Goal: Communication & Community: Answer question/provide support

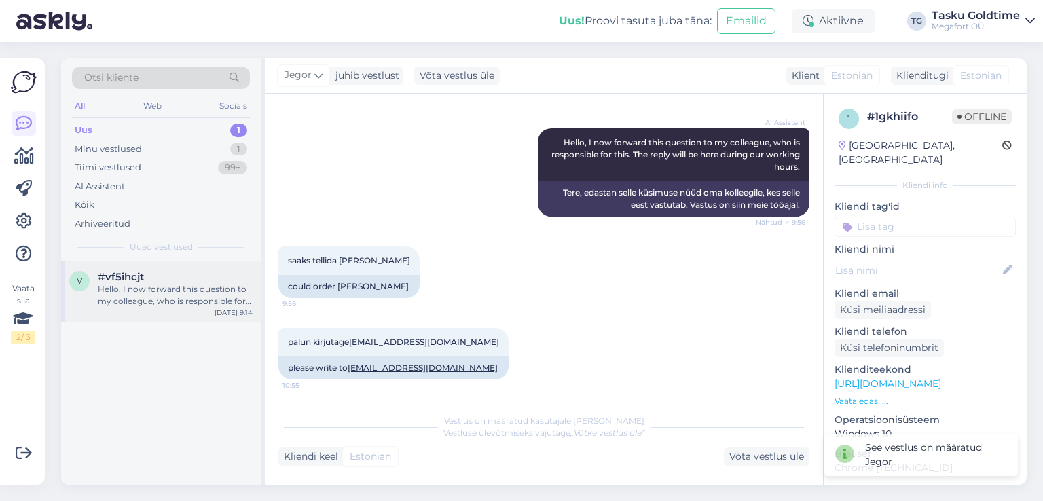
click at [190, 304] on div "Hello, I now forward this question to my colleague, who is responsible for this…" at bounding box center [175, 295] width 155 height 24
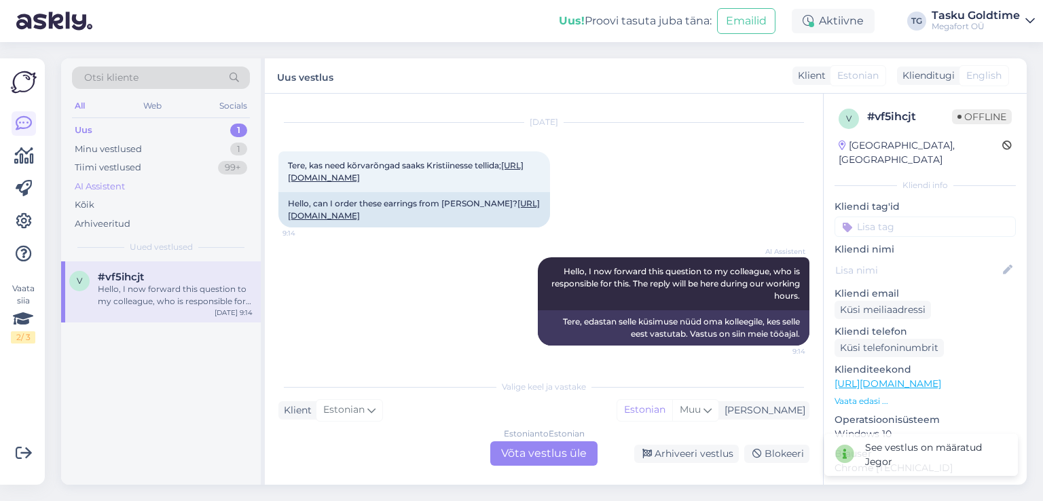
scroll to position [52, 0]
click at [218, 166] on div "99+" at bounding box center [232, 168] width 29 height 14
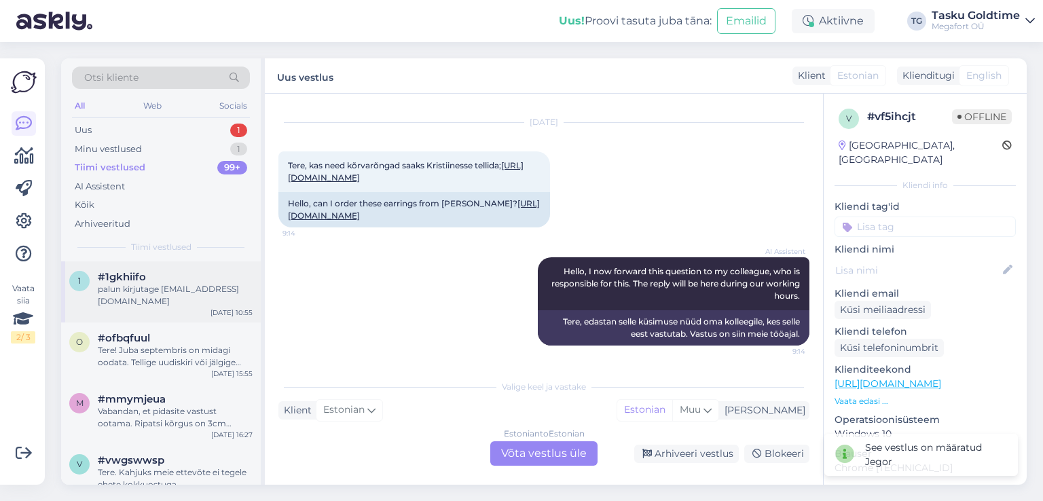
click at [213, 286] on div "palun kirjutage [EMAIL_ADDRESS][DOMAIN_NAME]" at bounding box center [175, 295] width 155 height 24
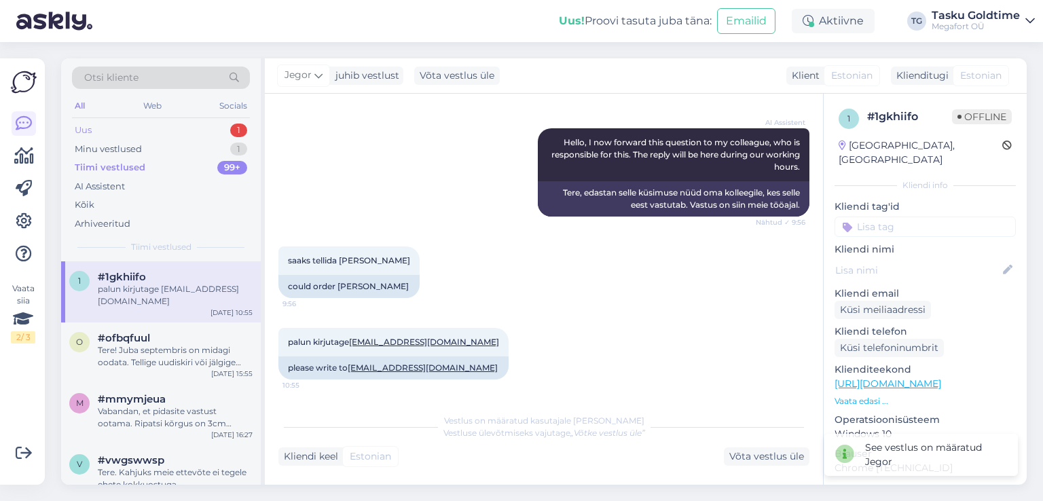
click at [215, 127] on div "Uus 1" at bounding box center [161, 130] width 178 height 19
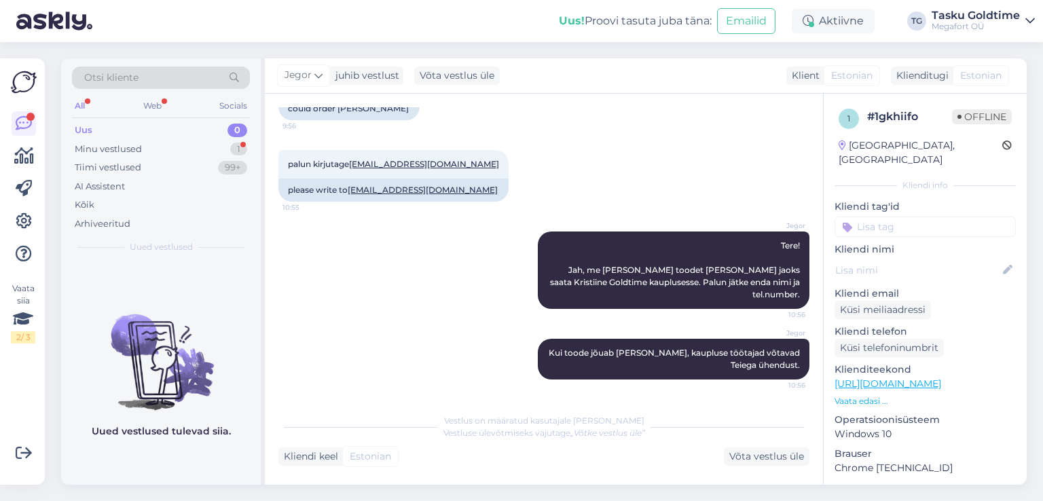
scroll to position [323, 0]
click at [207, 143] on div "Minu vestlused 1" at bounding box center [161, 149] width 178 height 19
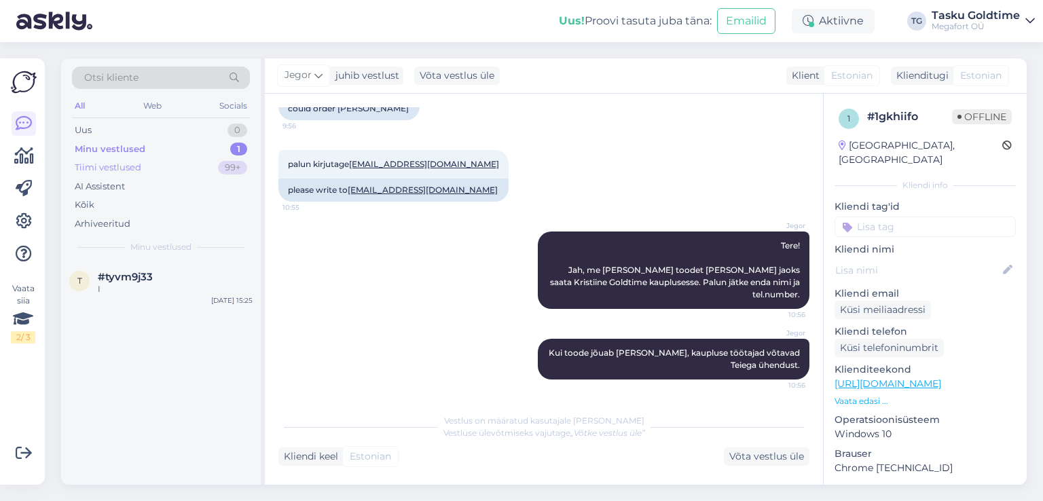
click at [185, 168] on div "Tiimi vestlused 99+" at bounding box center [161, 167] width 178 height 19
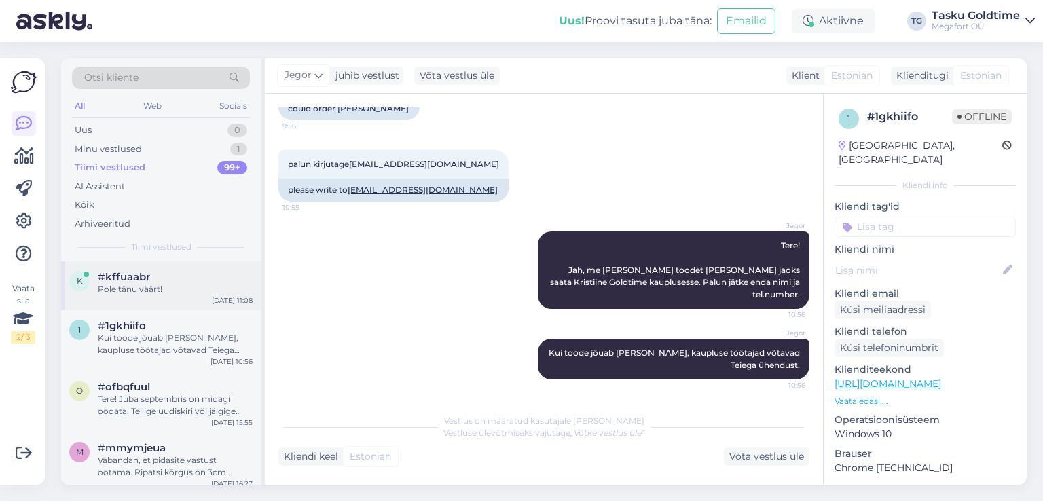
click at [230, 281] on div "#kffuaabr" at bounding box center [175, 277] width 155 height 12
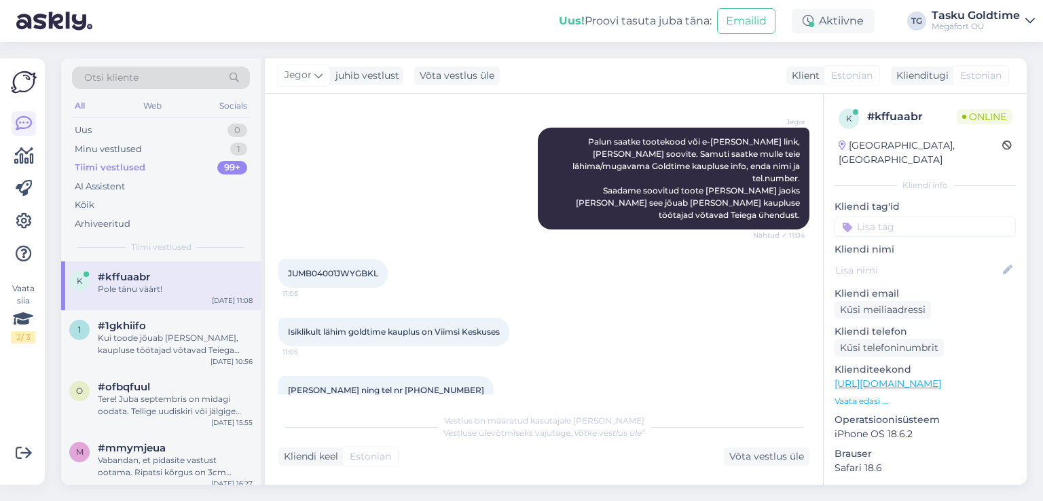
scroll to position [543, 0]
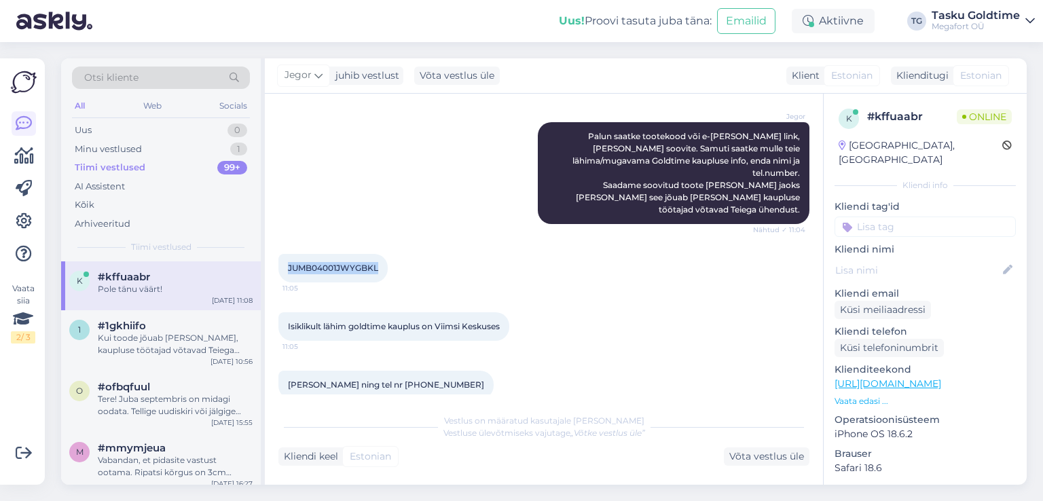
drag, startPoint x: 289, startPoint y: 205, endPoint x: 380, endPoint y: 202, distance: 91.1
click at [380, 254] on div "JUMB04001JWYGBKL 11:05" at bounding box center [333, 268] width 109 height 29
copy span "JUMB04001JWYGBKL"
click at [522, 313] on div at bounding box center [516, 327] width 12 height 29
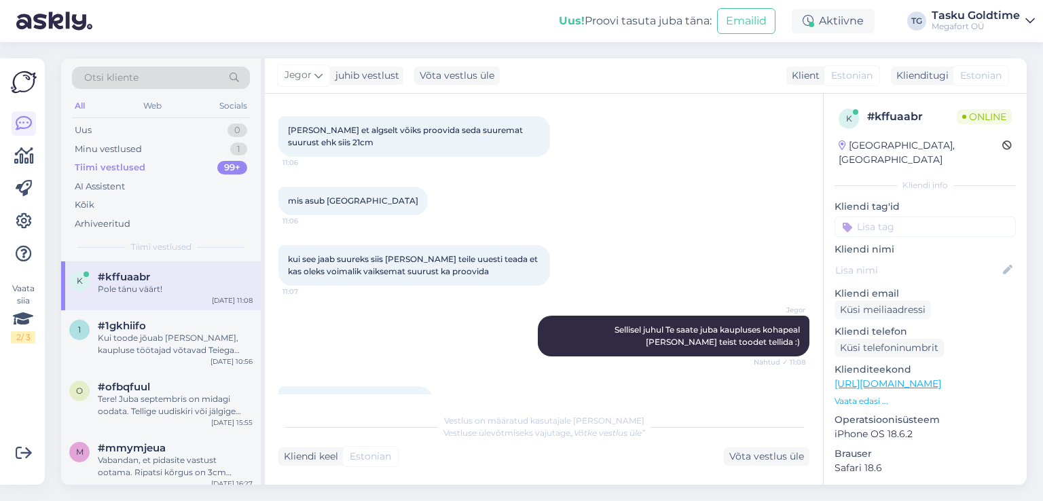
scroll to position [960, 0]
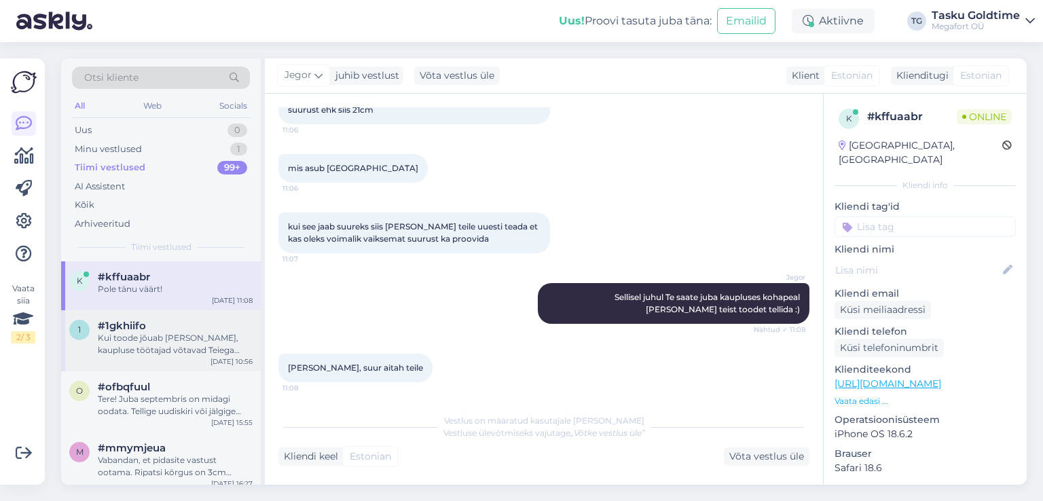
click at [180, 339] on div "Kui toode jõuab [PERSON_NAME], kaupluse töötajad võtavad Teiega ühendust." at bounding box center [175, 344] width 155 height 24
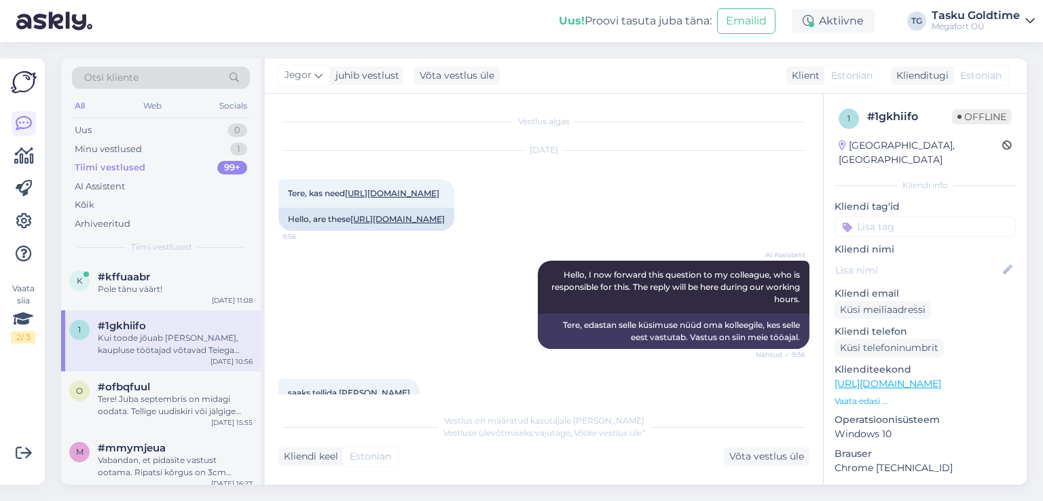
scroll to position [323, 0]
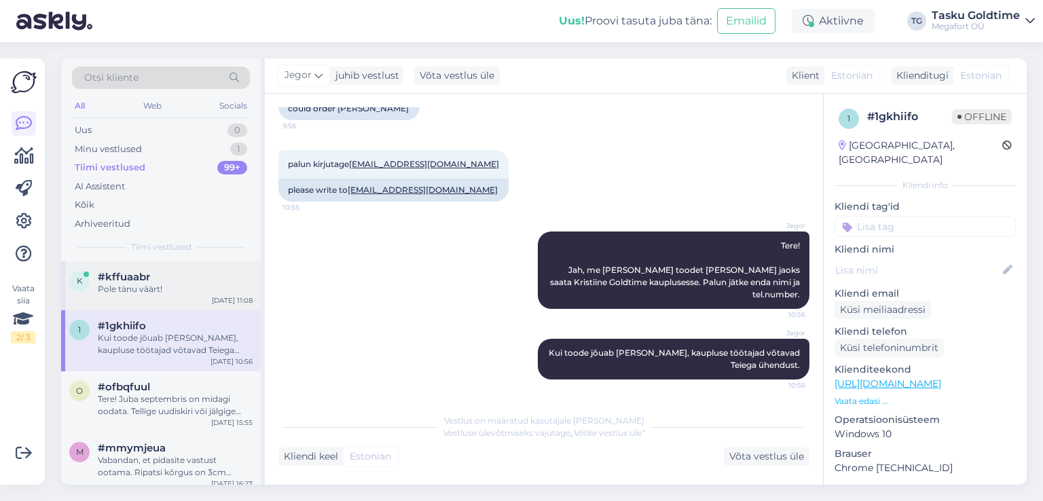
click at [201, 264] on div "k #kffuaabr Pole tänu väärt! [DATE] 11:08" at bounding box center [161, 286] width 200 height 49
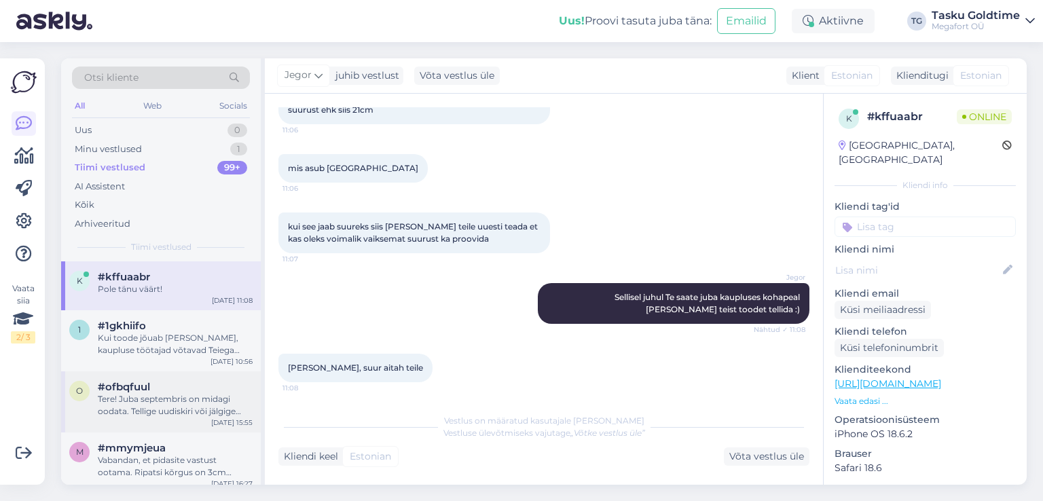
click at [177, 408] on div "Tere! Juba septembris on midagi oodata. Tellige uudiskiri või jälgige meid sots…" at bounding box center [175, 405] width 155 height 24
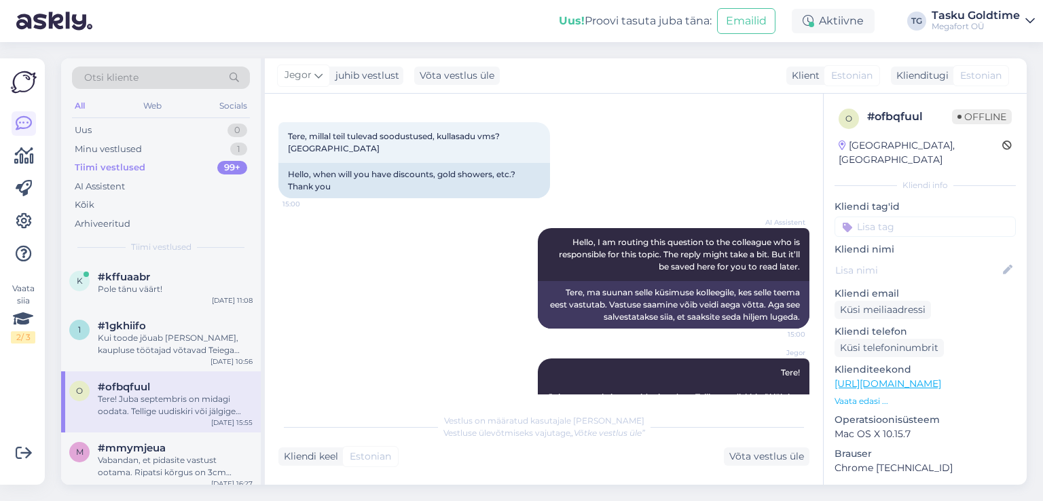
scroll to position [101, 0]
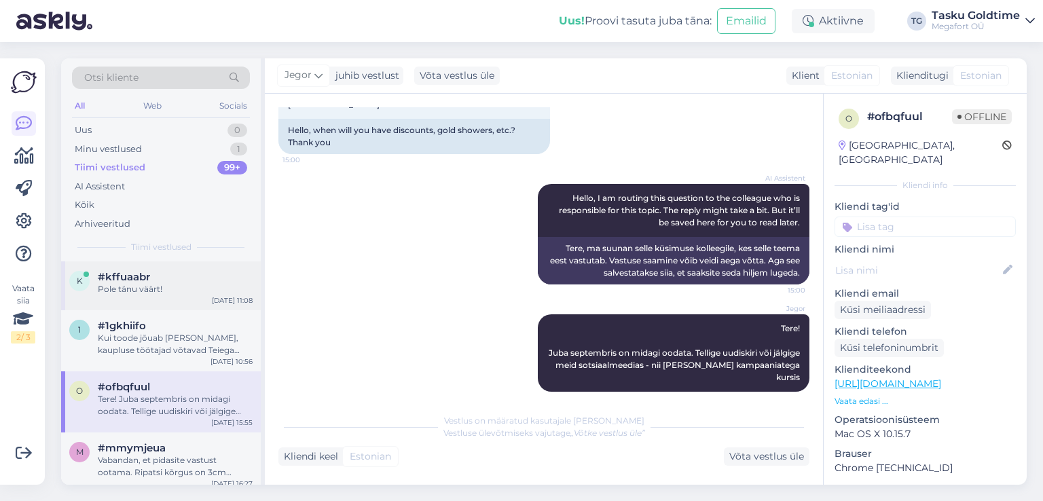
click at [202, 275] on div "#kffuaabr" at bounding box center [175, 277] width 155 height 12
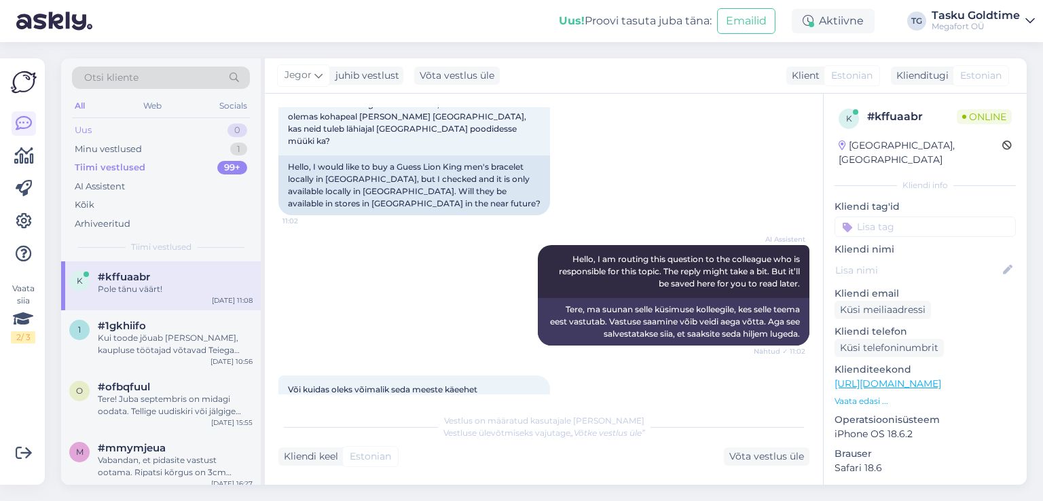
scroll to position [960, 0]
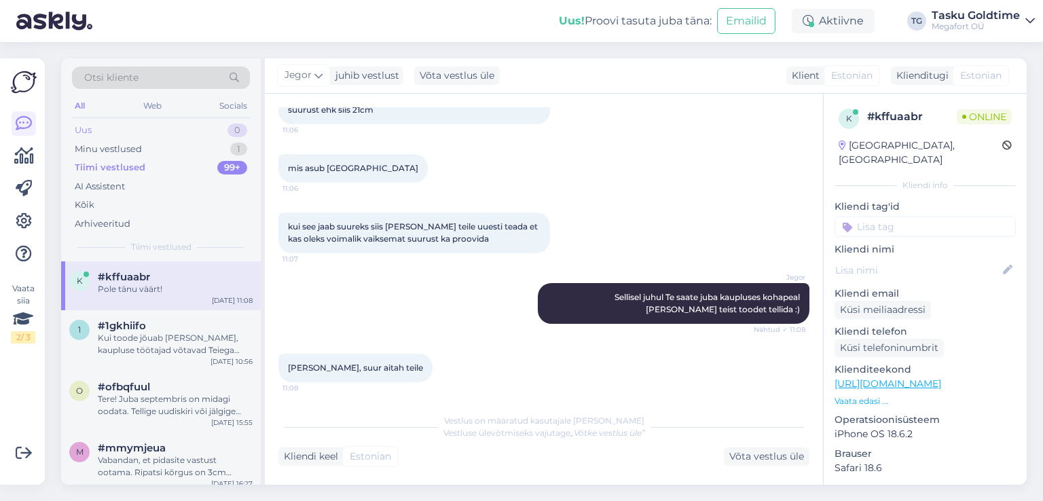
click at [220, 124] on div "Uus 0" at bounding box center [161, 130] width 178 height 19
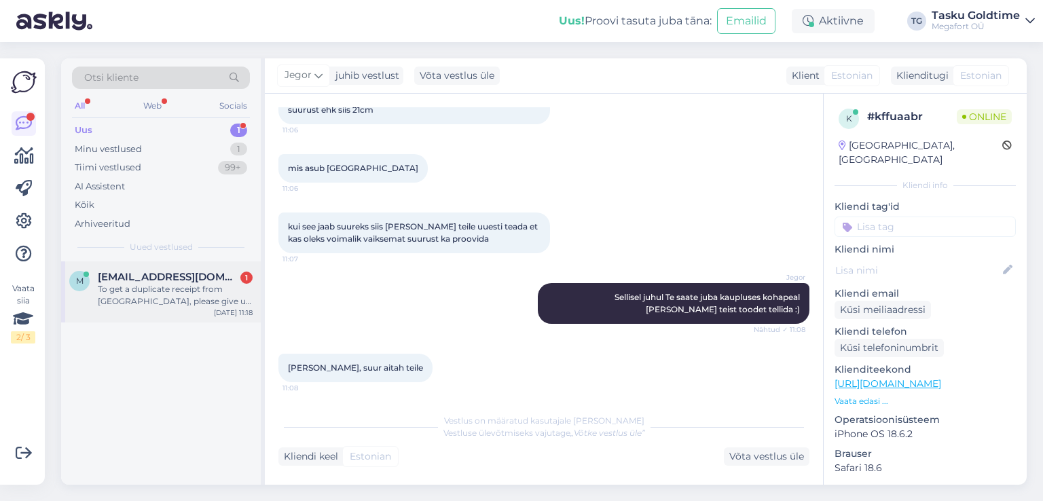
click at [187, 309] on div "m [EMAIL_ADDRESS][DOMAIN_NAME] 1 To get a duplicate receipt from [GEOGRAPHIC_DA…" at bounding box center [161, 292] width 200 height 61
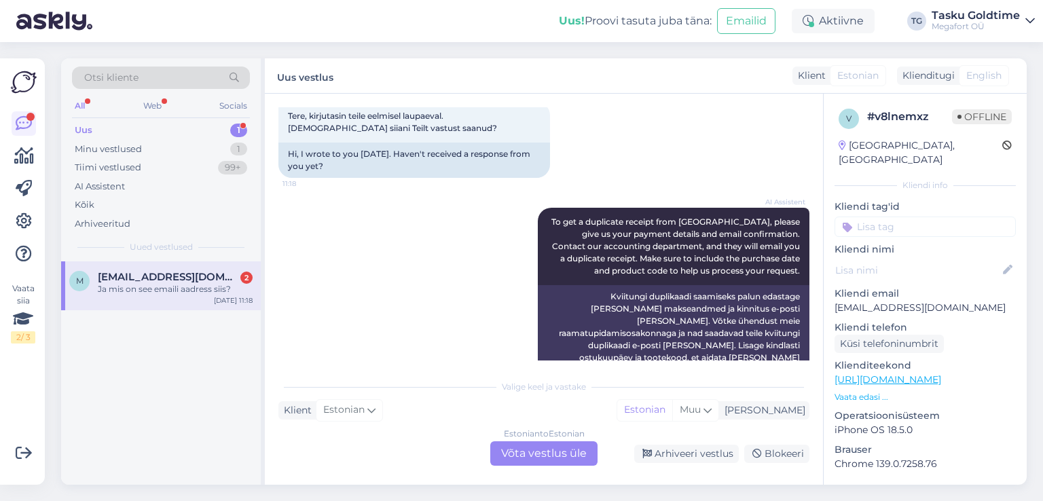
scroll to position [897, 0]
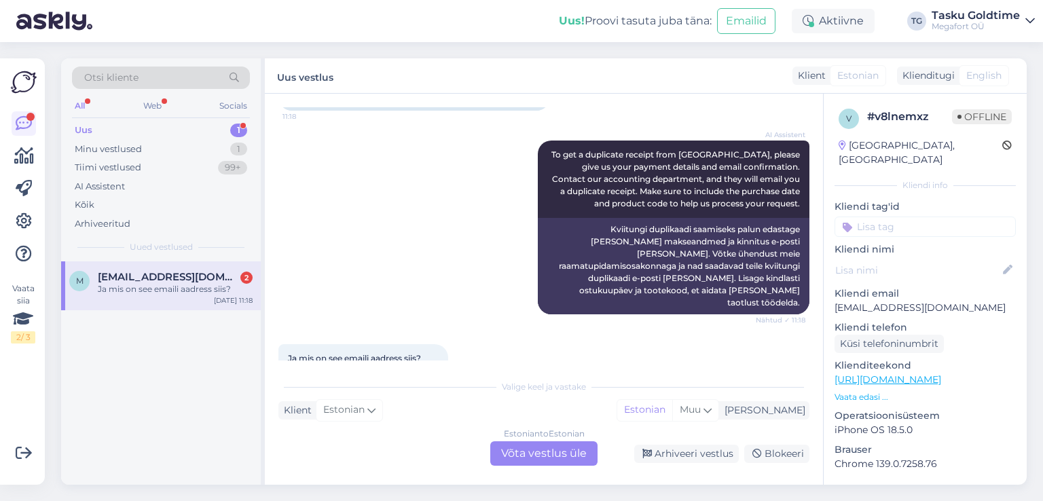
click at [202, 124] on div "Uus 1" at bounding box center [161, 130] width 178 height 19
